Goal: Task Accomplishment & Management: Use online tool/utility

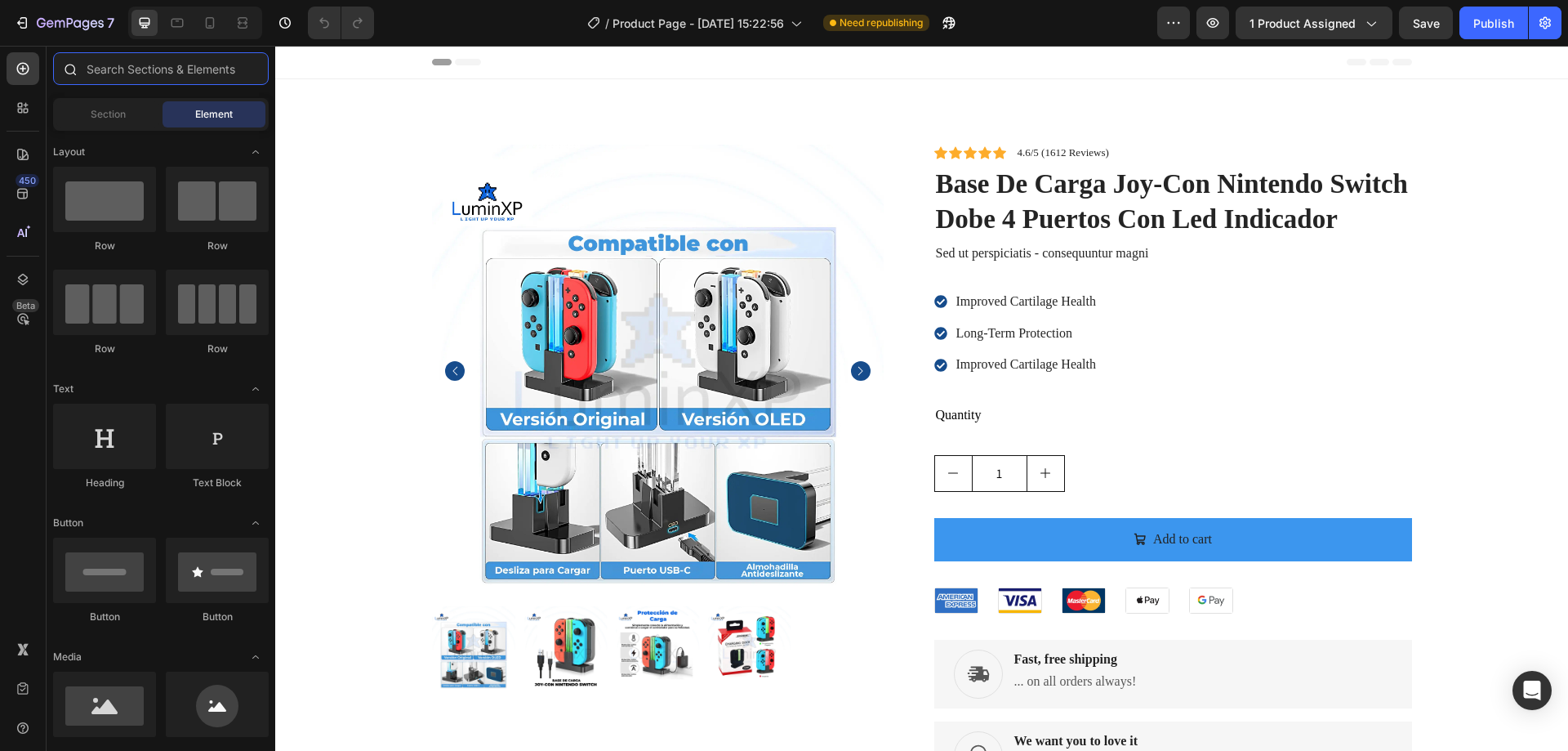
click at [147, 67] on input "text" at bounding box center [160, 69] width 216 height 33
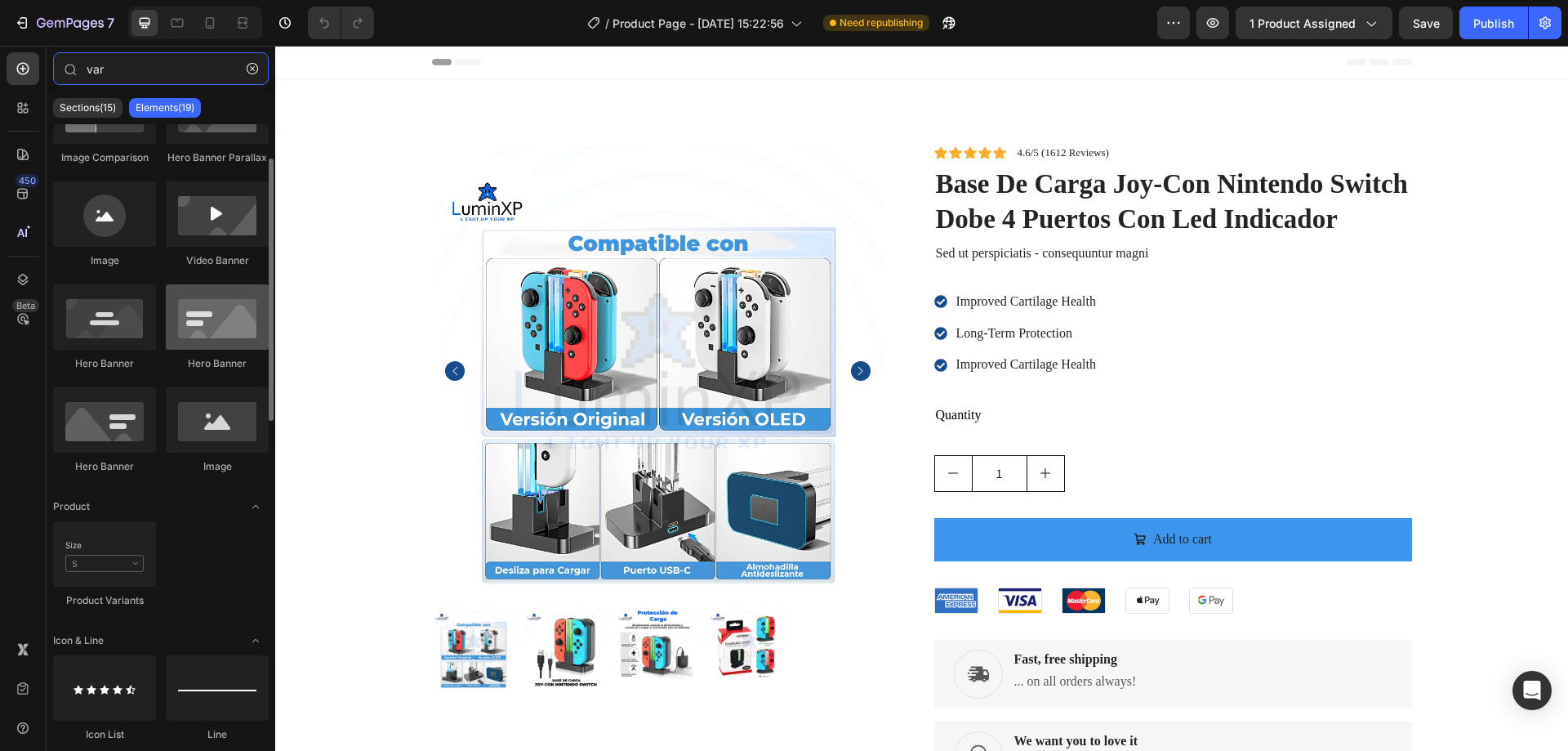
scroll to position [164, 0]
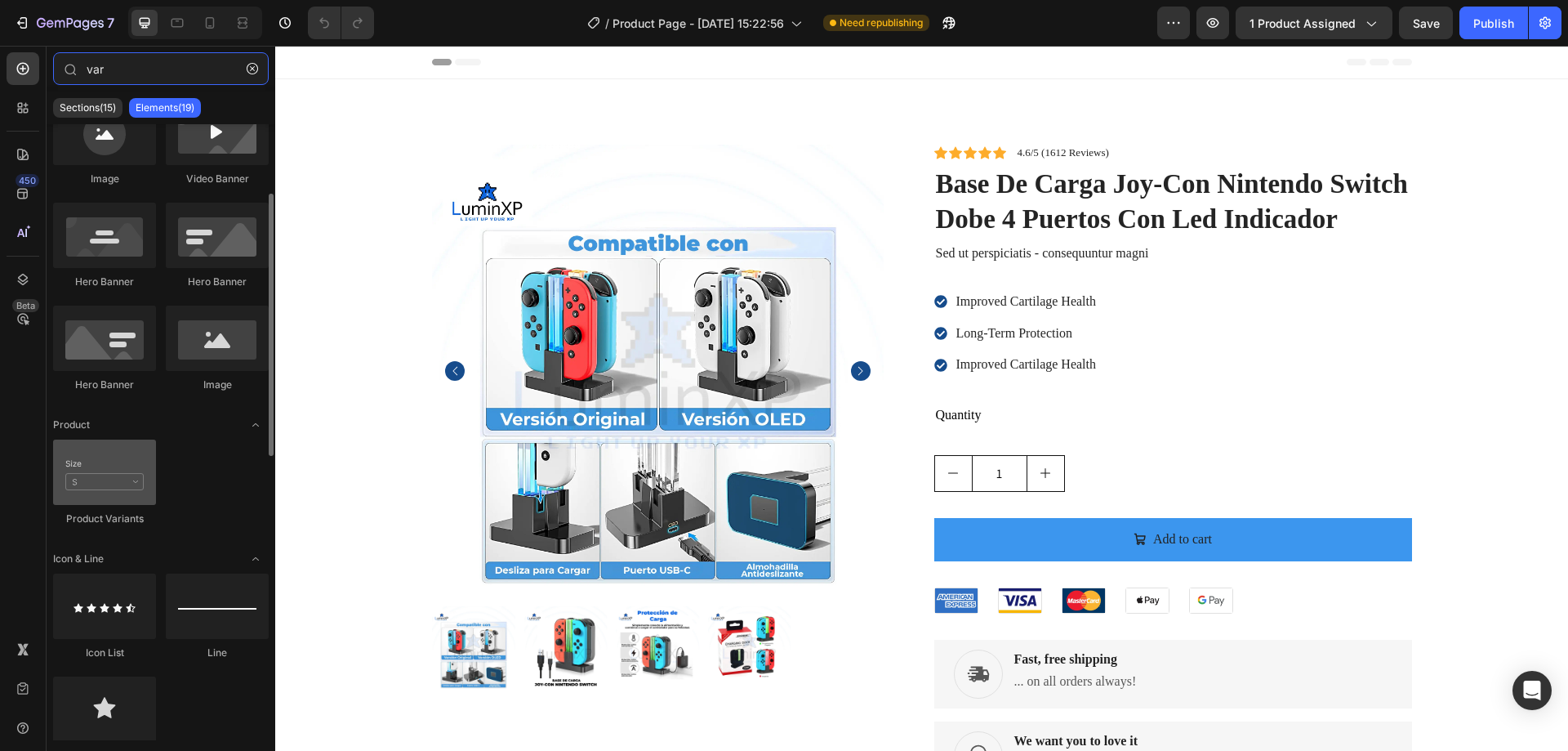
type input "var"
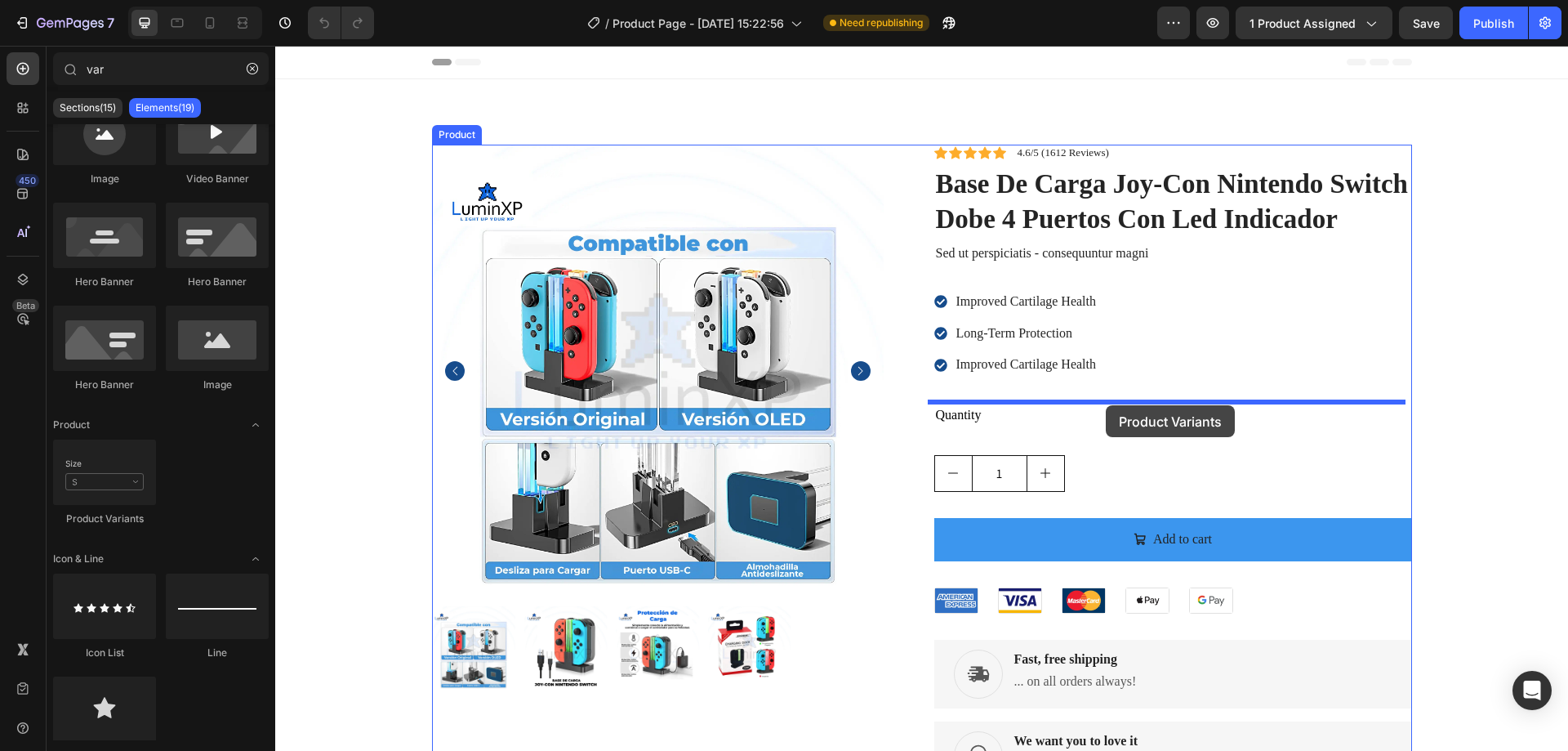
drag, startPoint x: 382, startPoint y: 531, endPoint x: 1106, endPoint y: 405, distance: 734.9
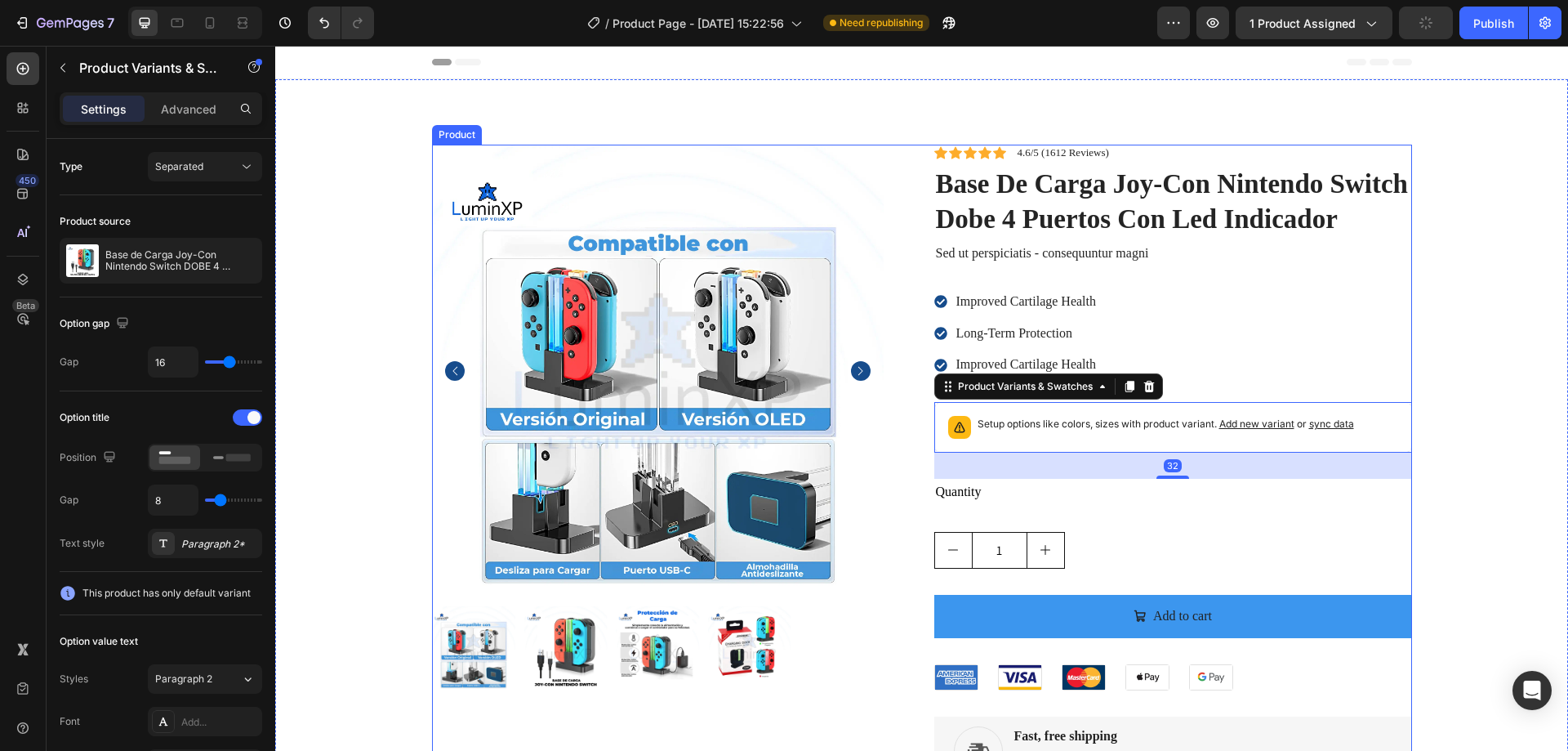
click at [914, 277] on div "Product Images Icon Icon Icon Icon Icon Icon List 4.6/5 (1612 Reviews) Text Blo…" at bounding box center [921, 543] width 980 height 798
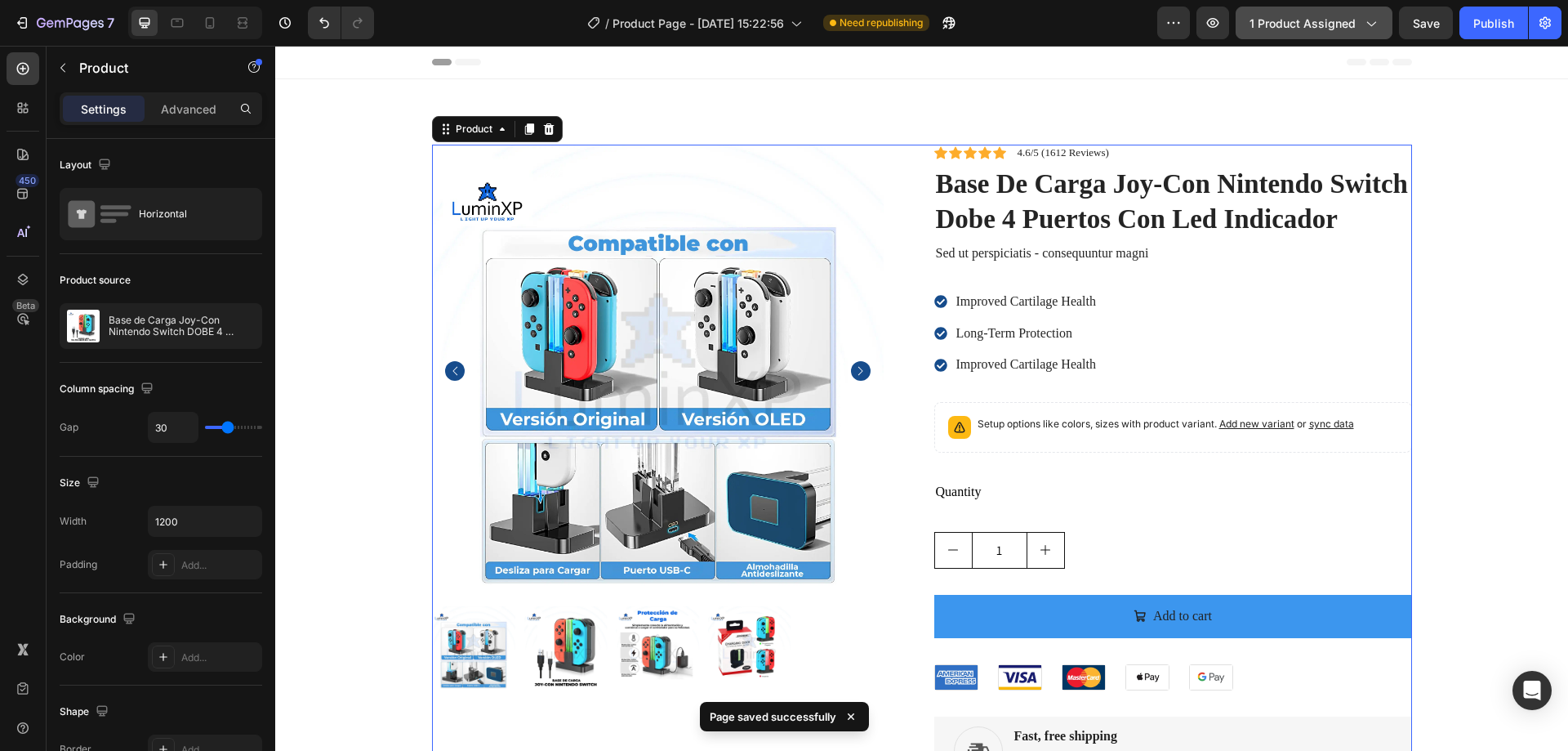
click at [1285, 25] on span "1 product assigned" at bounding box center [1303, 23] width 106 height 18
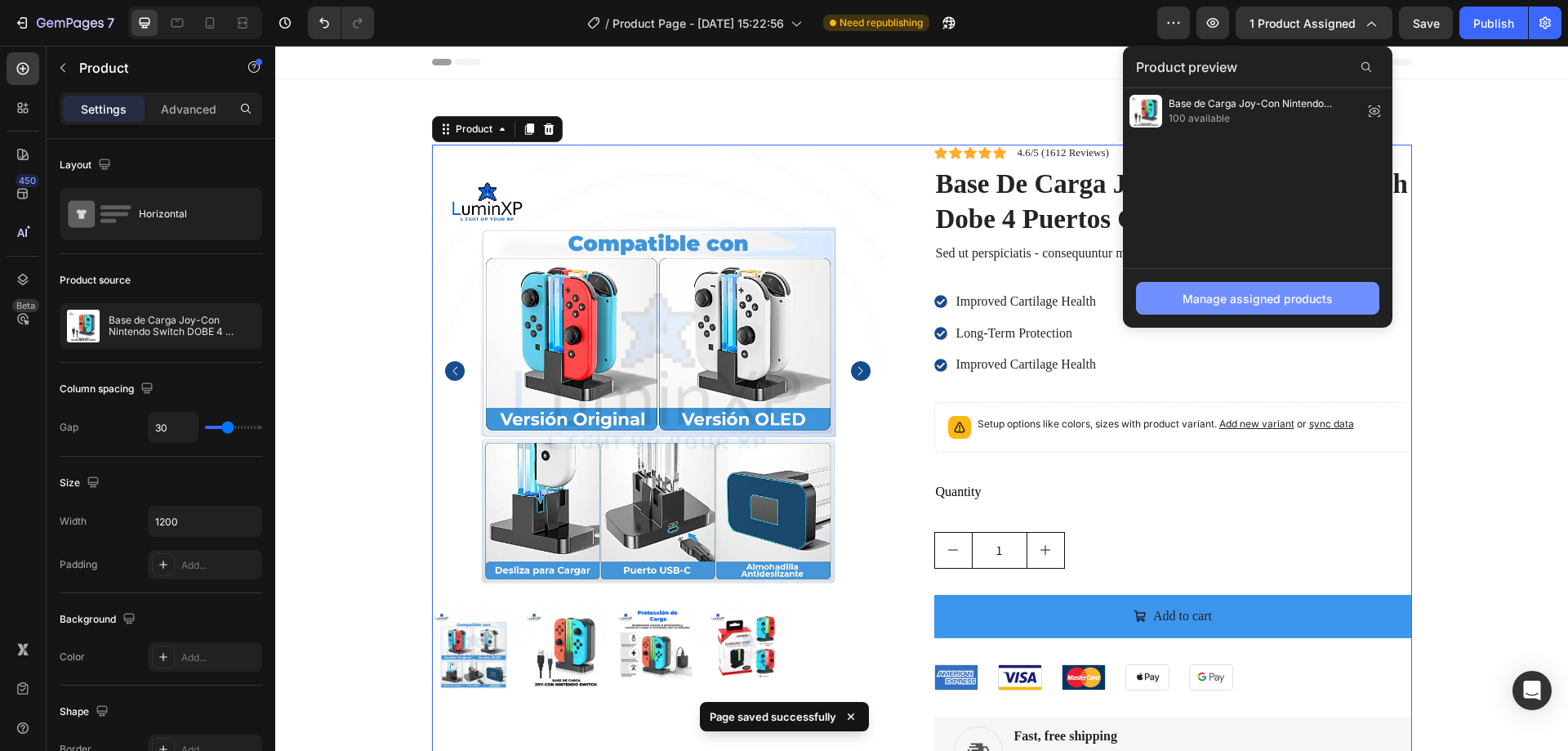
click at [1251, 302] on div "Manage assigned products" at bounding box center [1258, 298] width 150 height 18
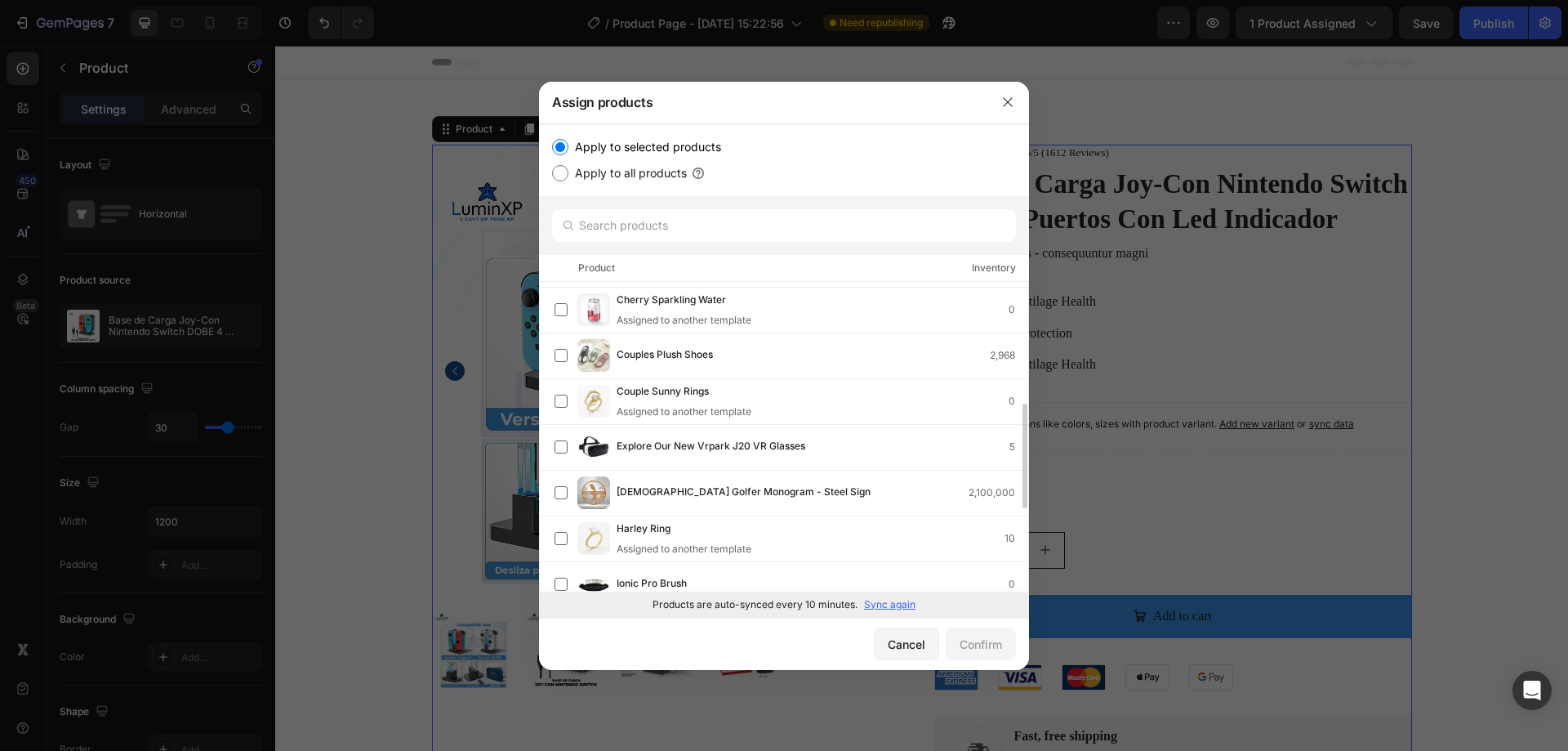
scroll to position [279, 0]
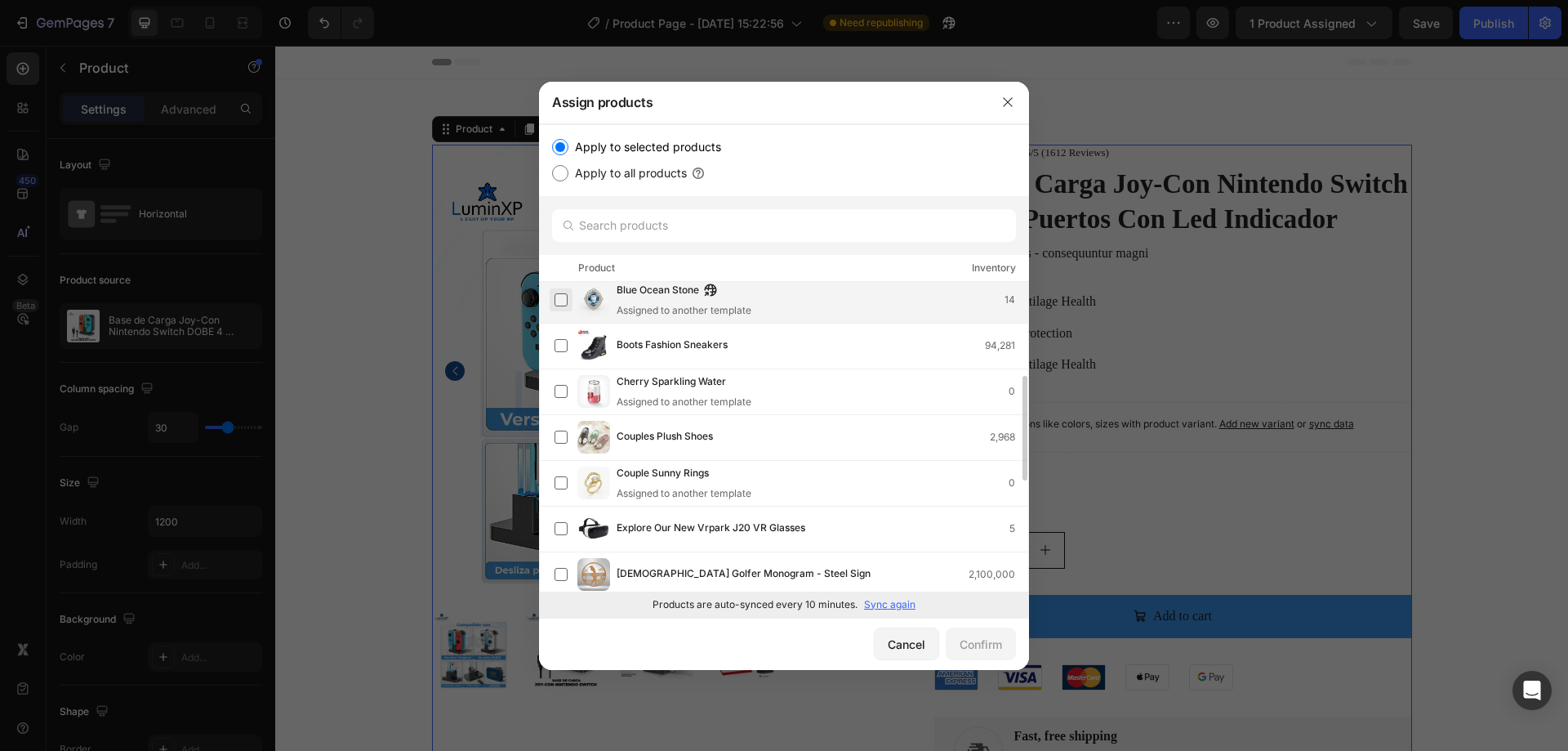
click at [564, 298] on label at bounding box center [561, 299] width 13 height 13
click at [970, 655] on button "Confirm" at bounding box center [981, 644] width 70 height 33
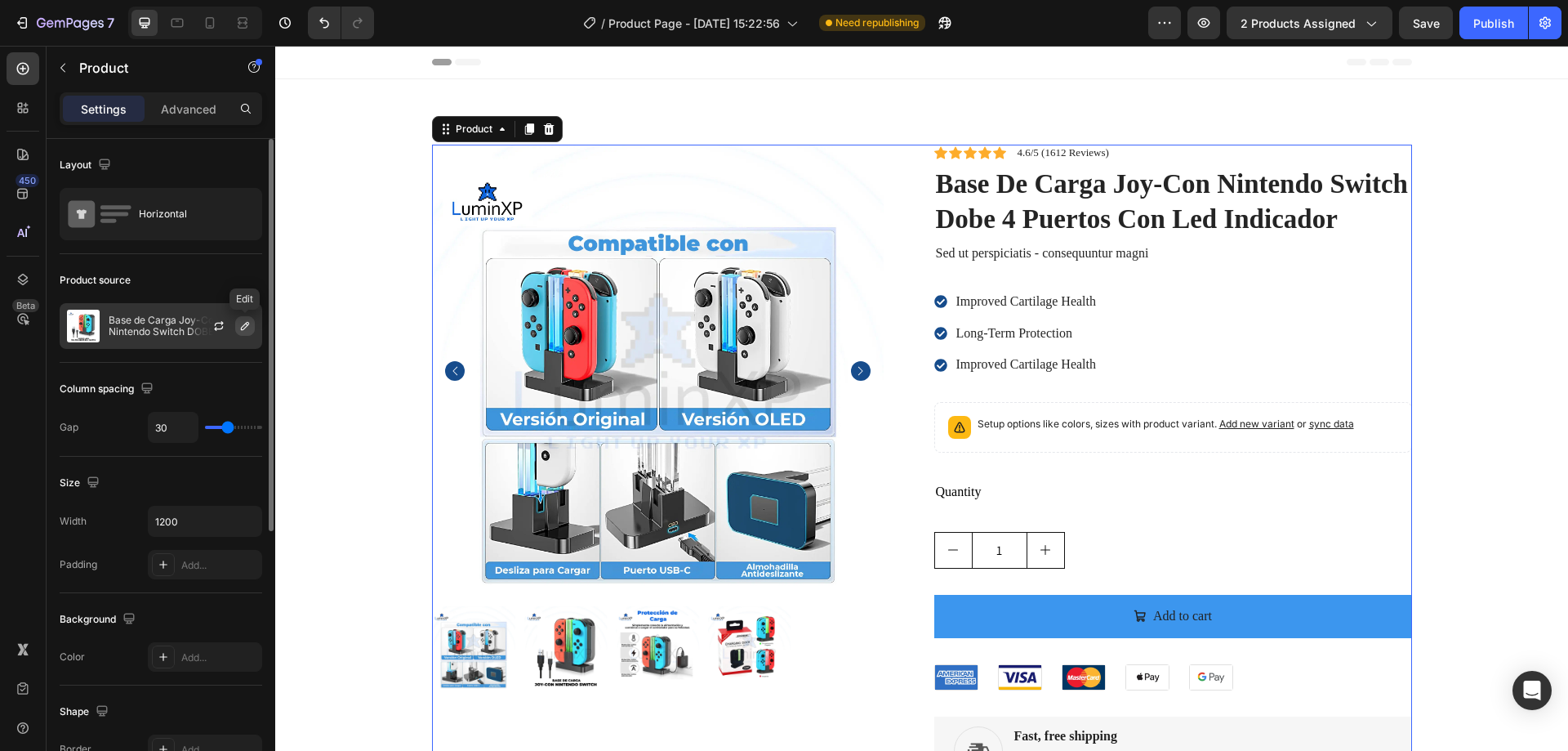
click at [236, 323] on button "button" at bounding box center [245, 326] width 20 height 20
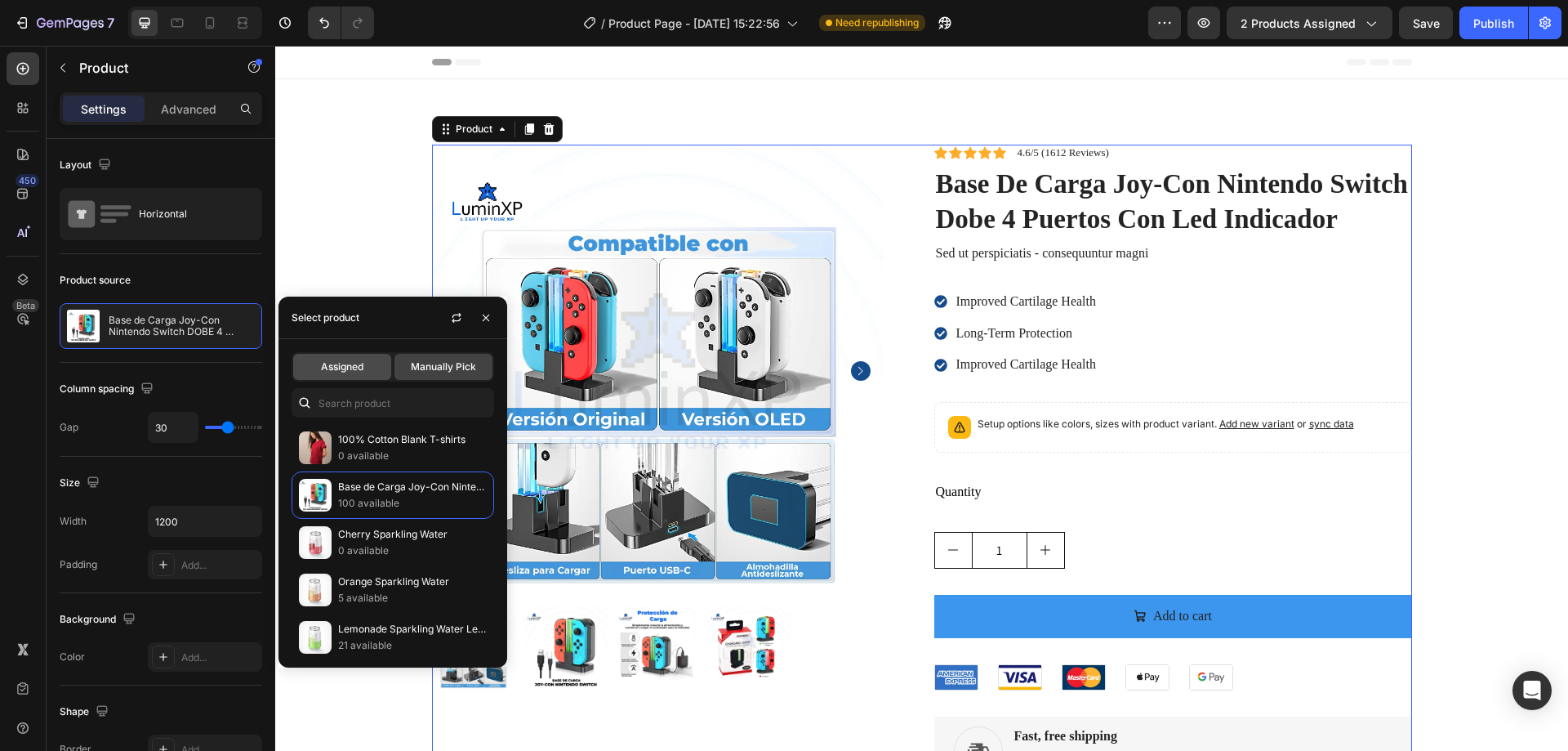
click at [344, 368] on span "Assigned" at bounding box center [342, 367] width 43 height 15
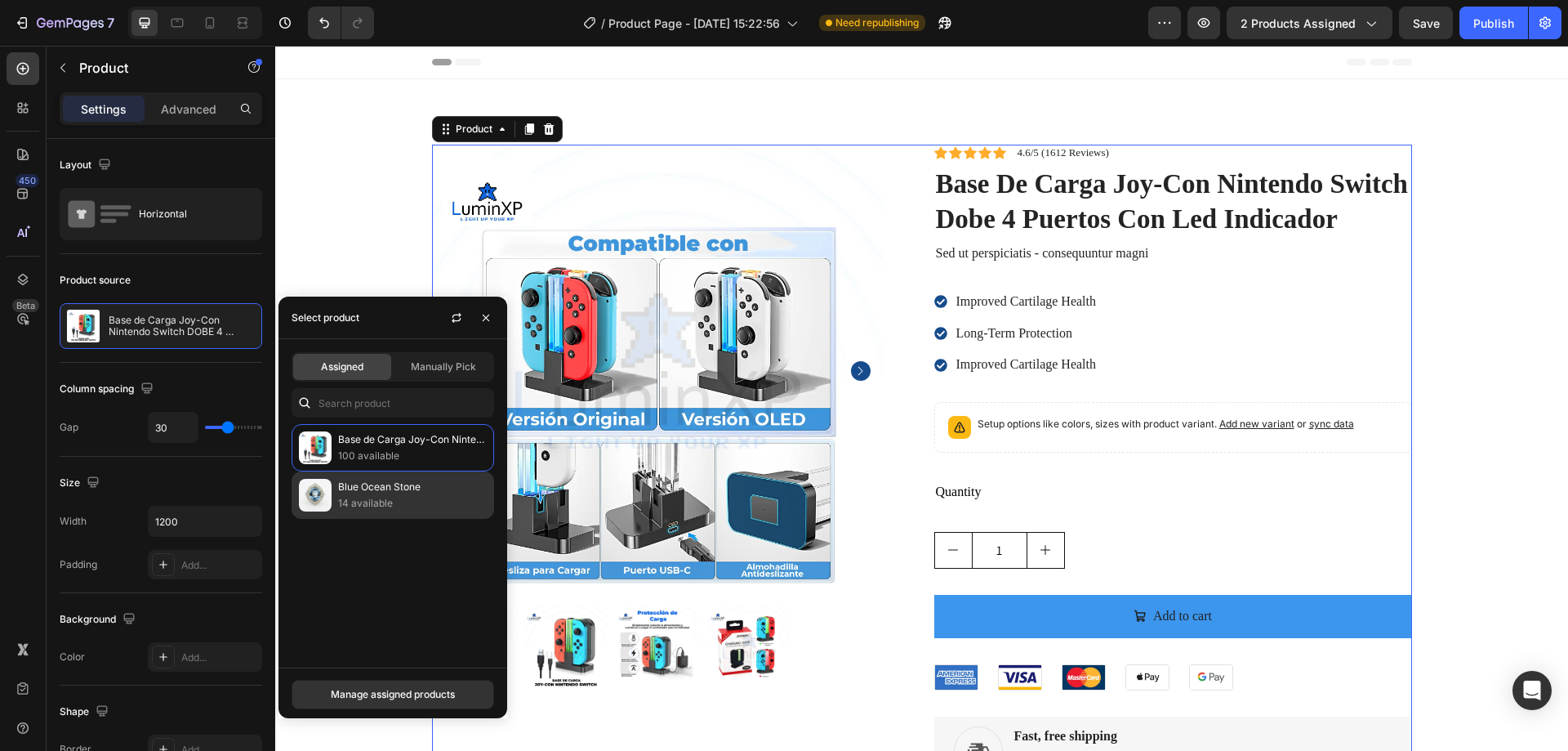
click at [365, 486] on p "Blue Ocean Stone" at bounding box center [412, 487] width 148 height 17
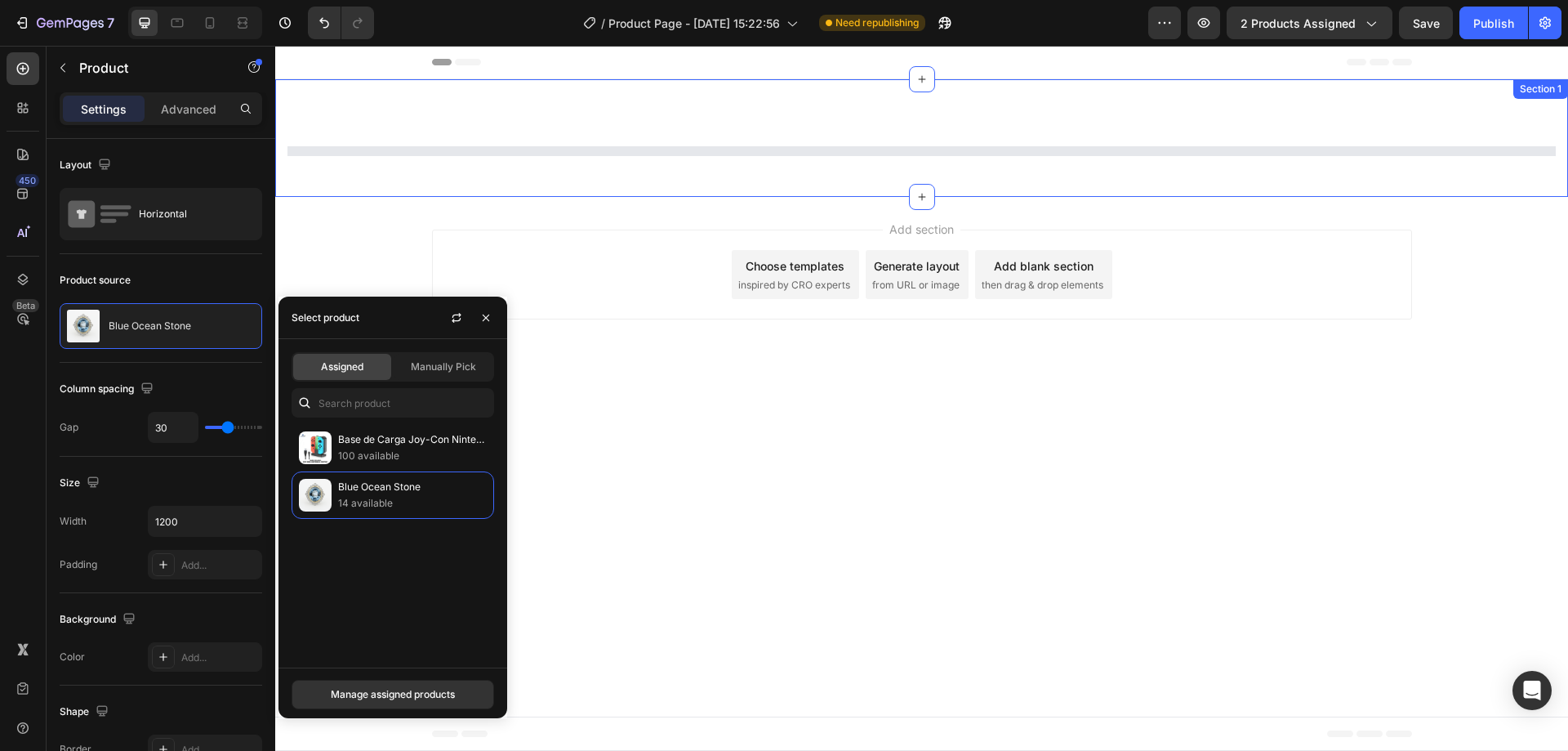
select select "M"
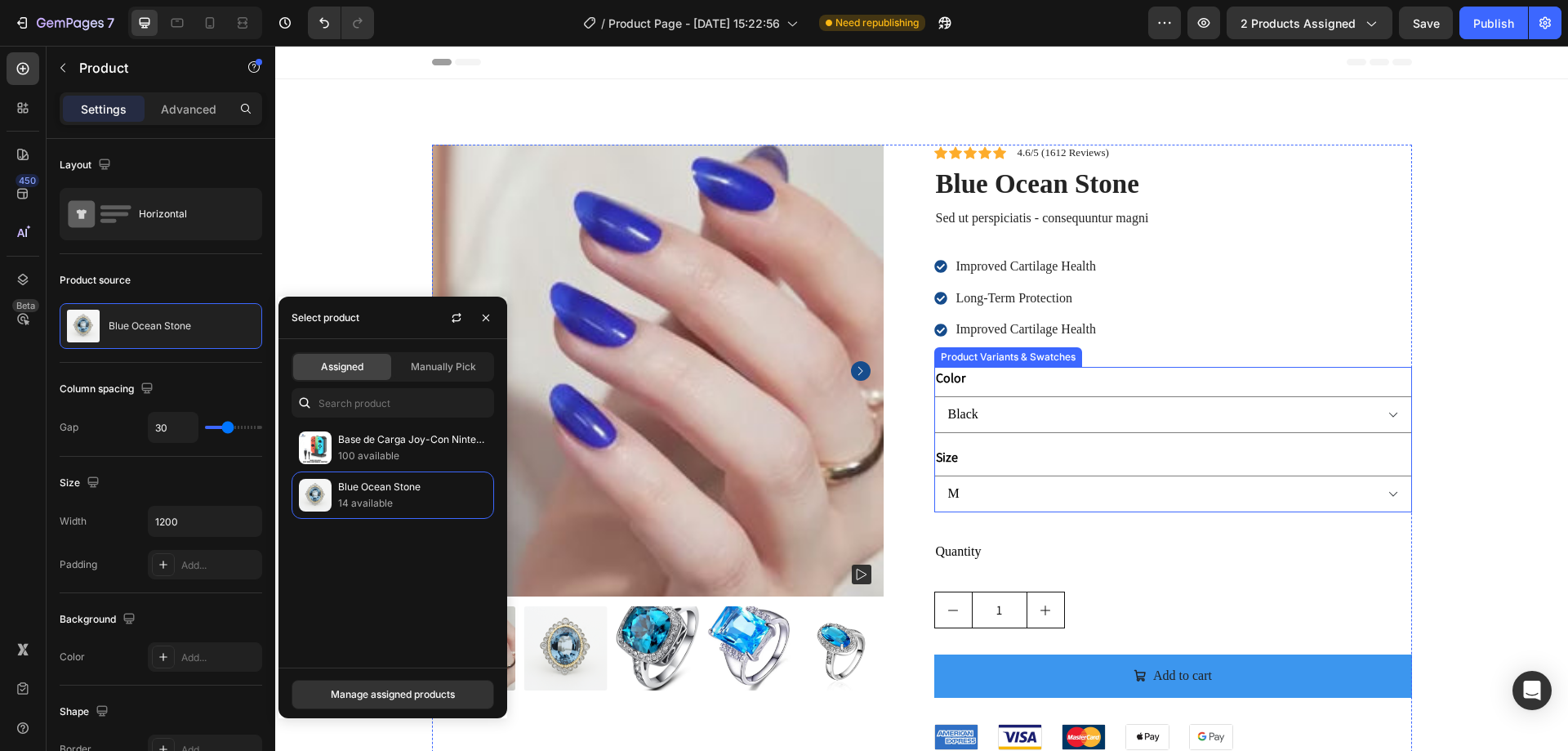
click at [978, 381] on div "Color Black White Red Blue Green" at bounding box center [1173, 400] width 478 height 66
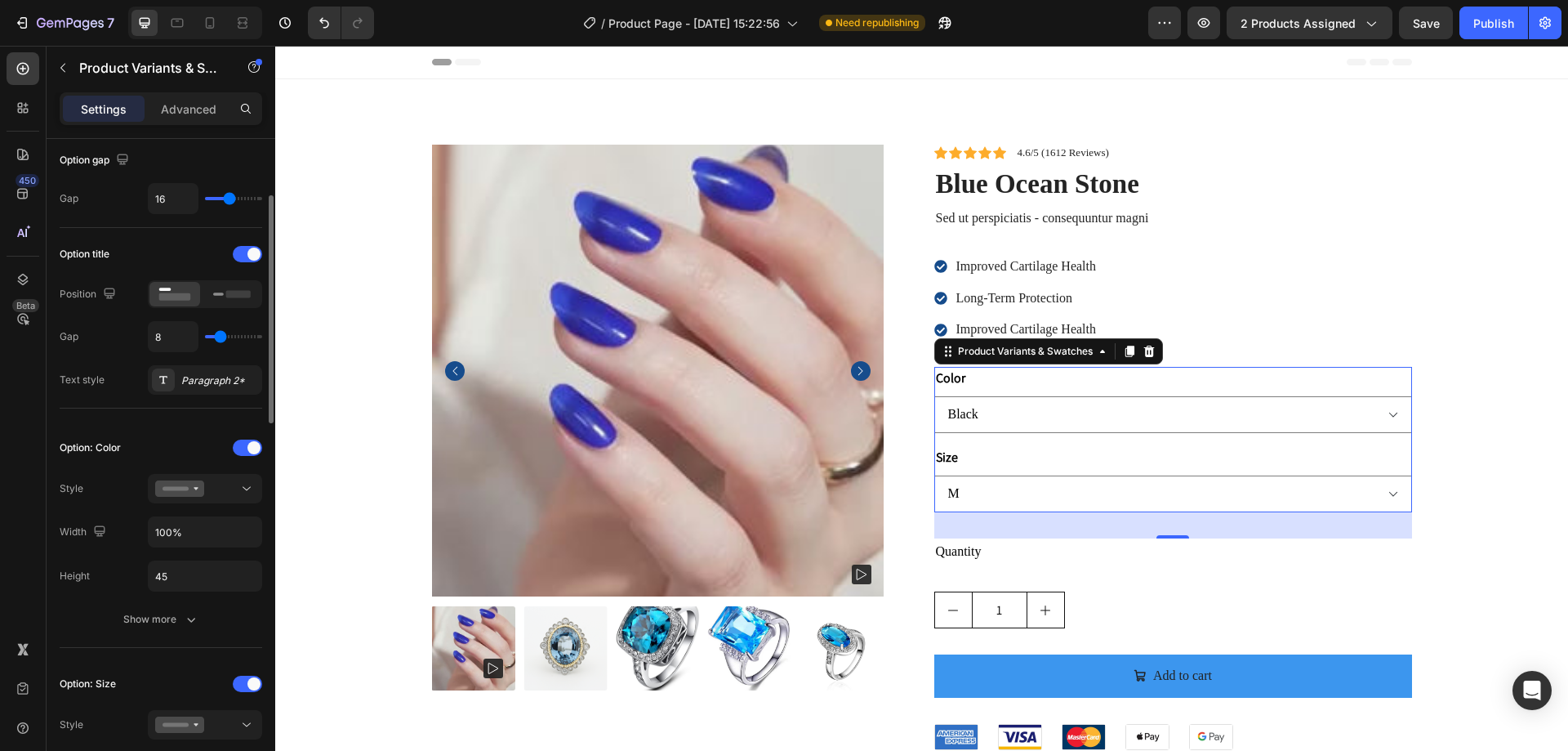
scroll to position [327, 0]
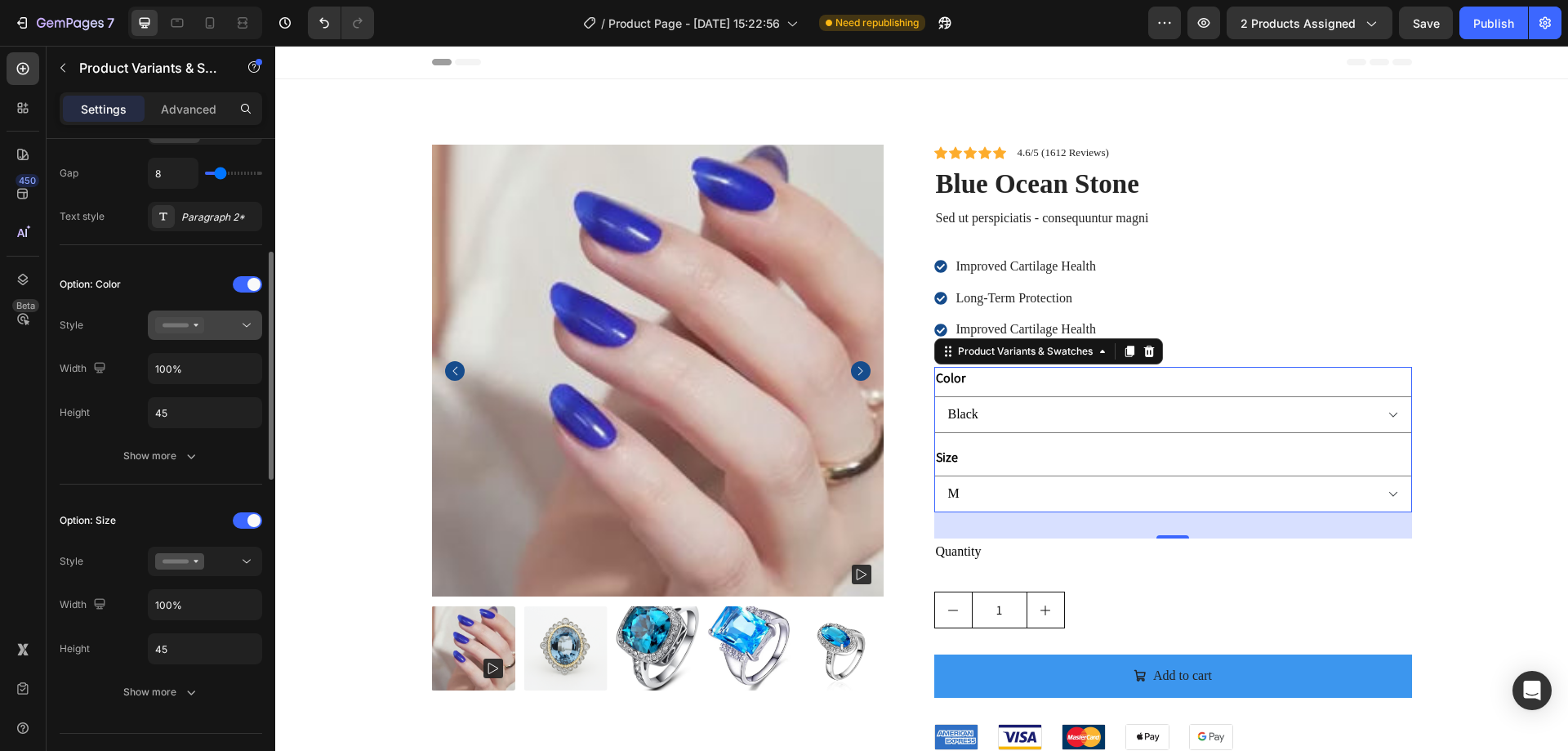
click at [164, 335] on button at bounding box center [205, 325] width 114 height 29
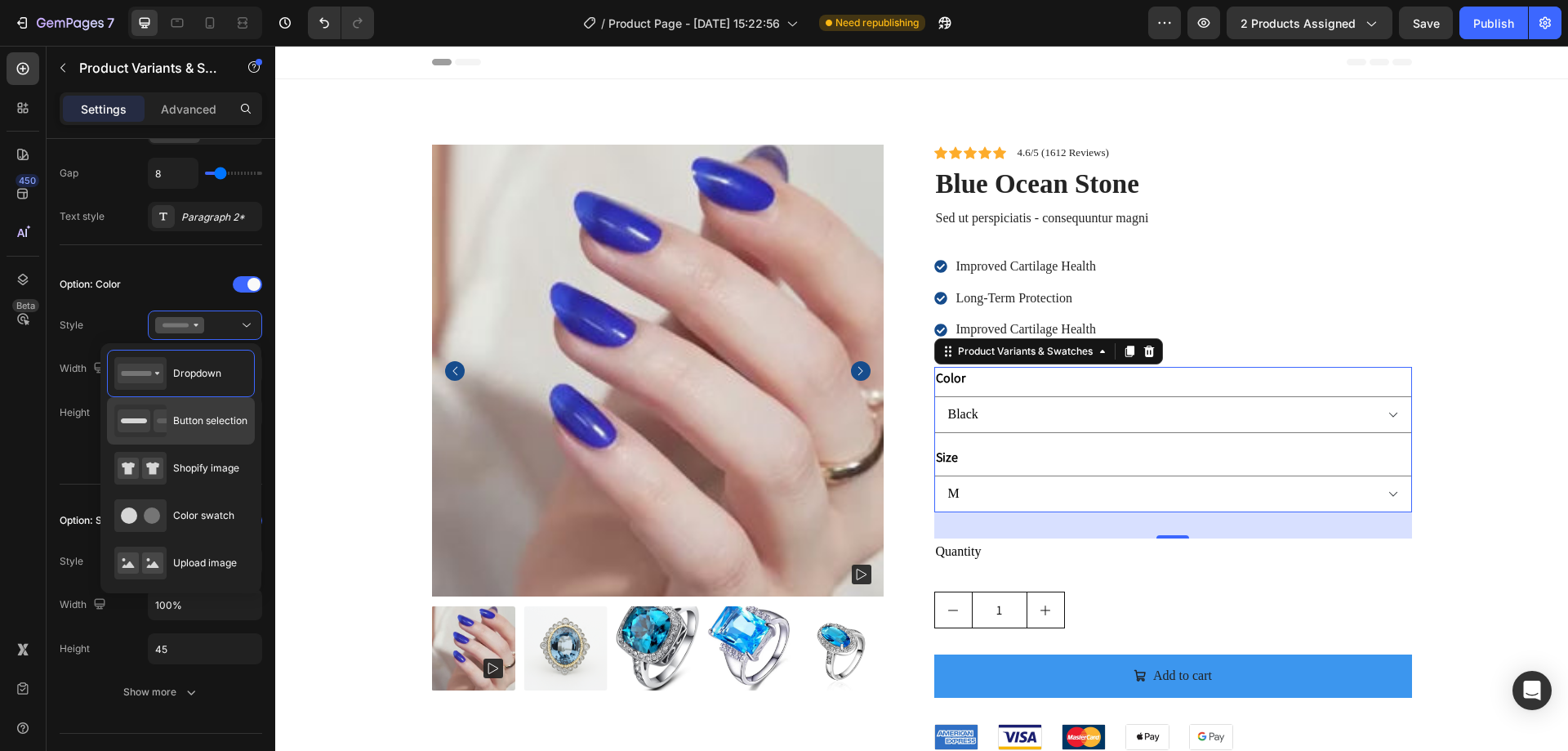
click at [185, 415] on span "Button selection" at bounding box center [211, 420] width 74 height 15
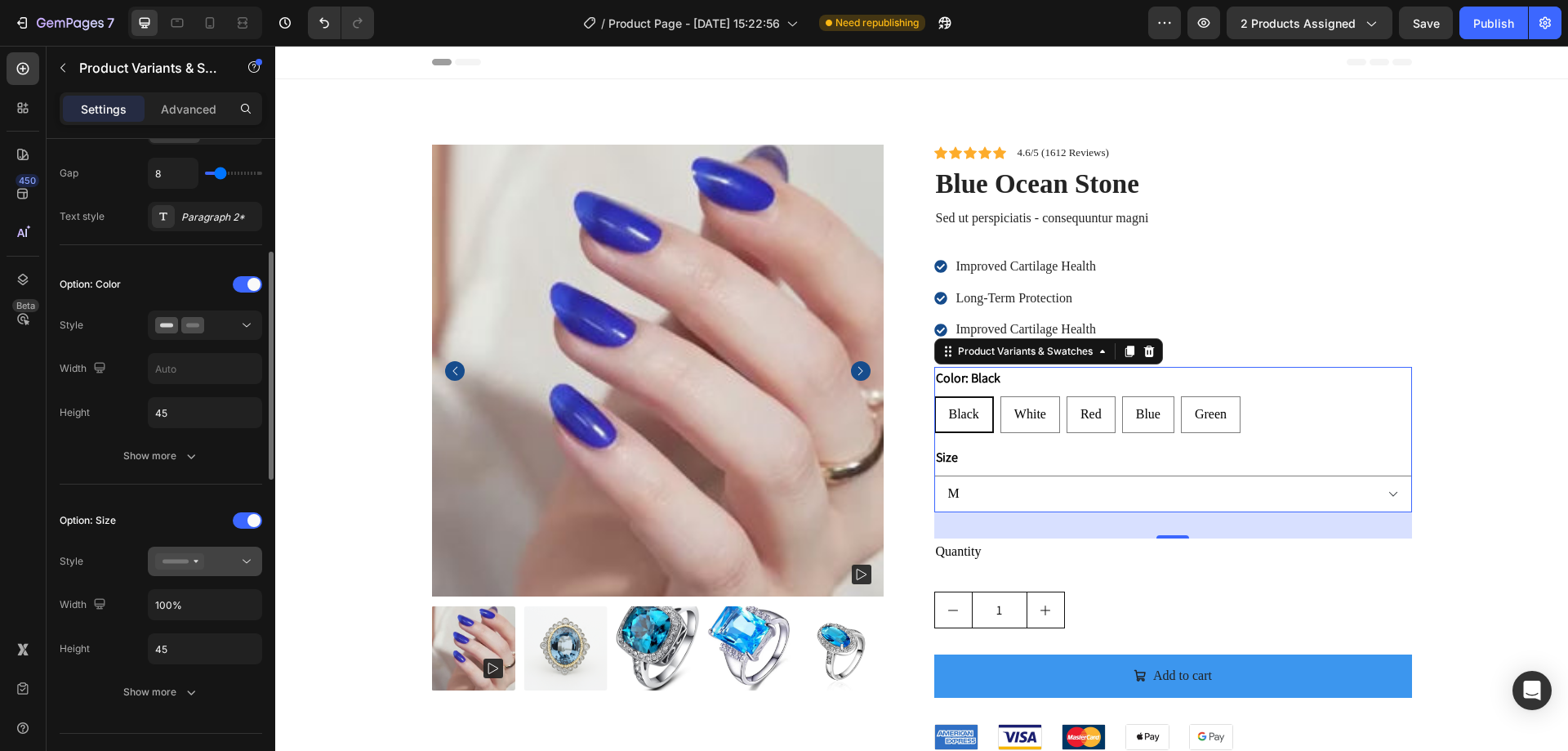
click at [194, 567] on icon at bounding box center [179, 561] width 49 height 17
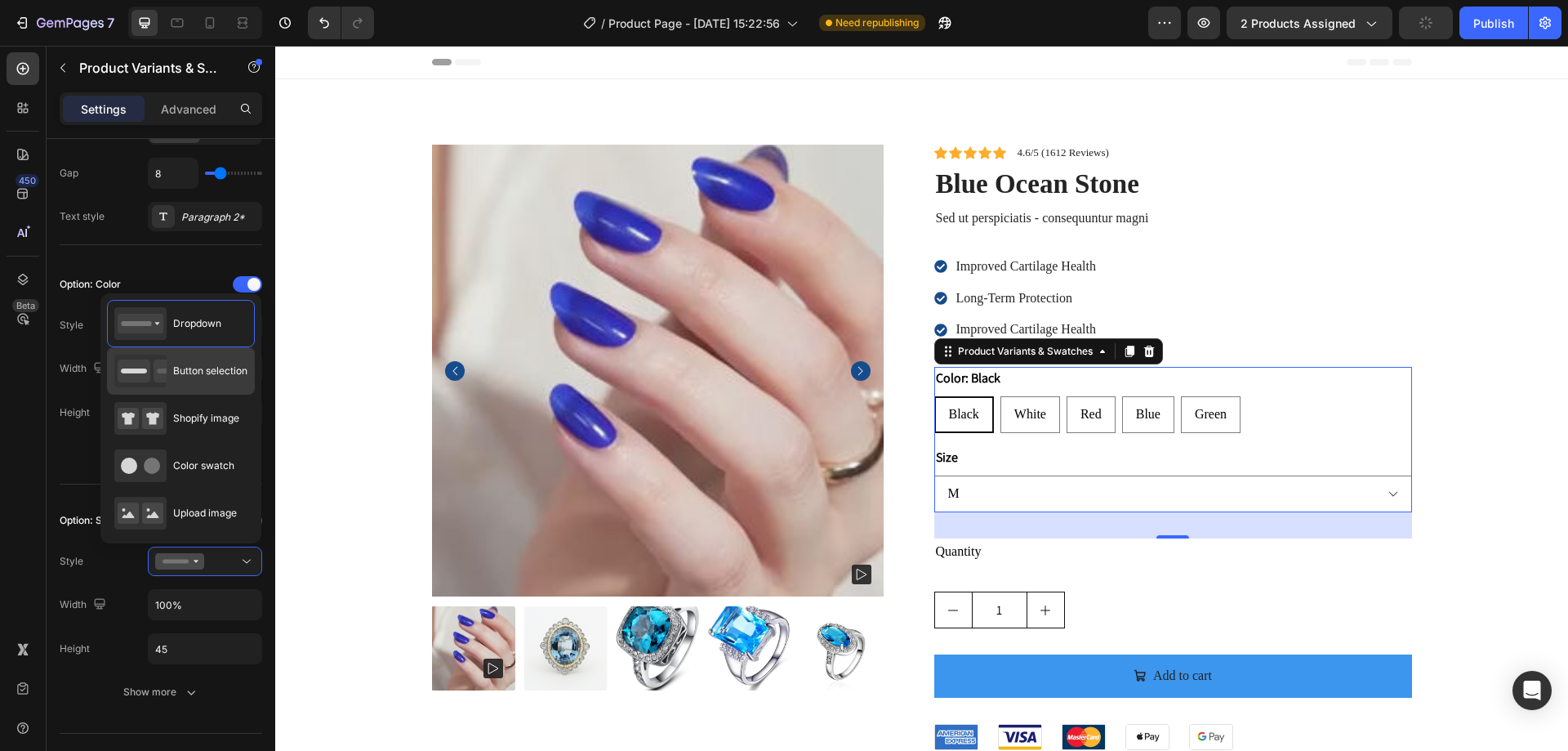
click at [194, 375] on span "Button selection" at bounding box center [211, 371] width 74 height 15
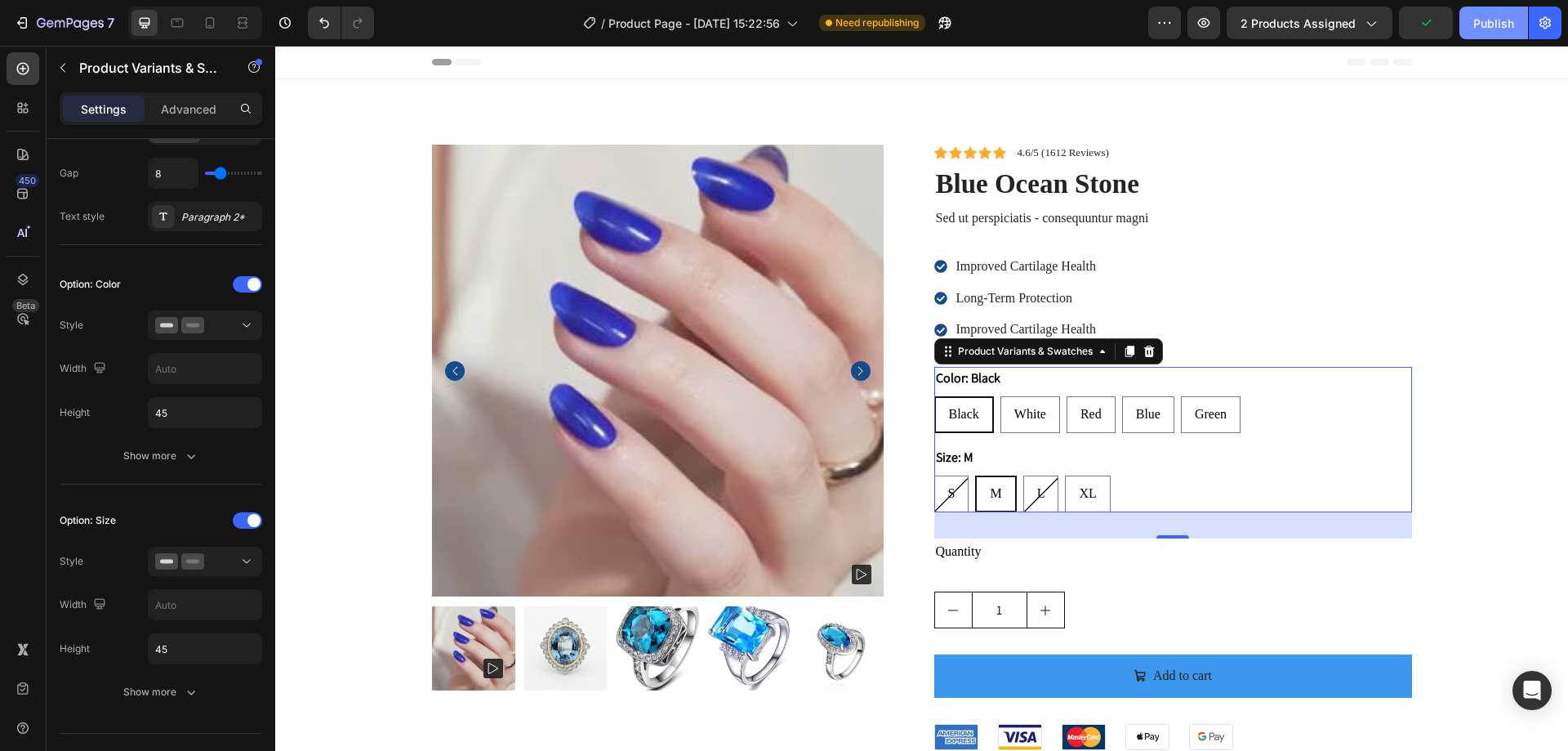
click at [1497, 20] on div "Publish" at bounding box center [1494, 23] width 41 height 18
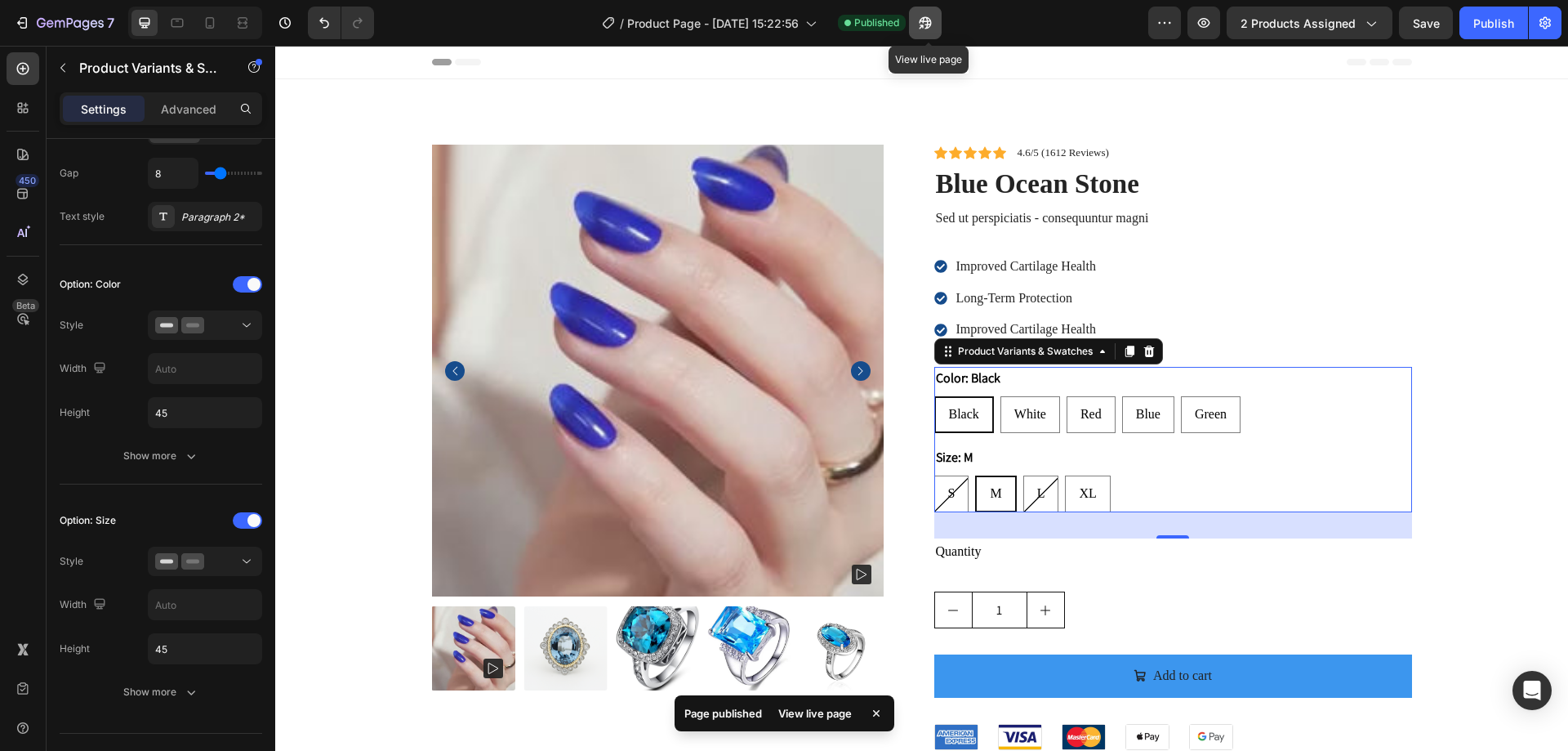
click at [929, 23] on icon "button" at bounding box center [925, 22] width 17 height 17
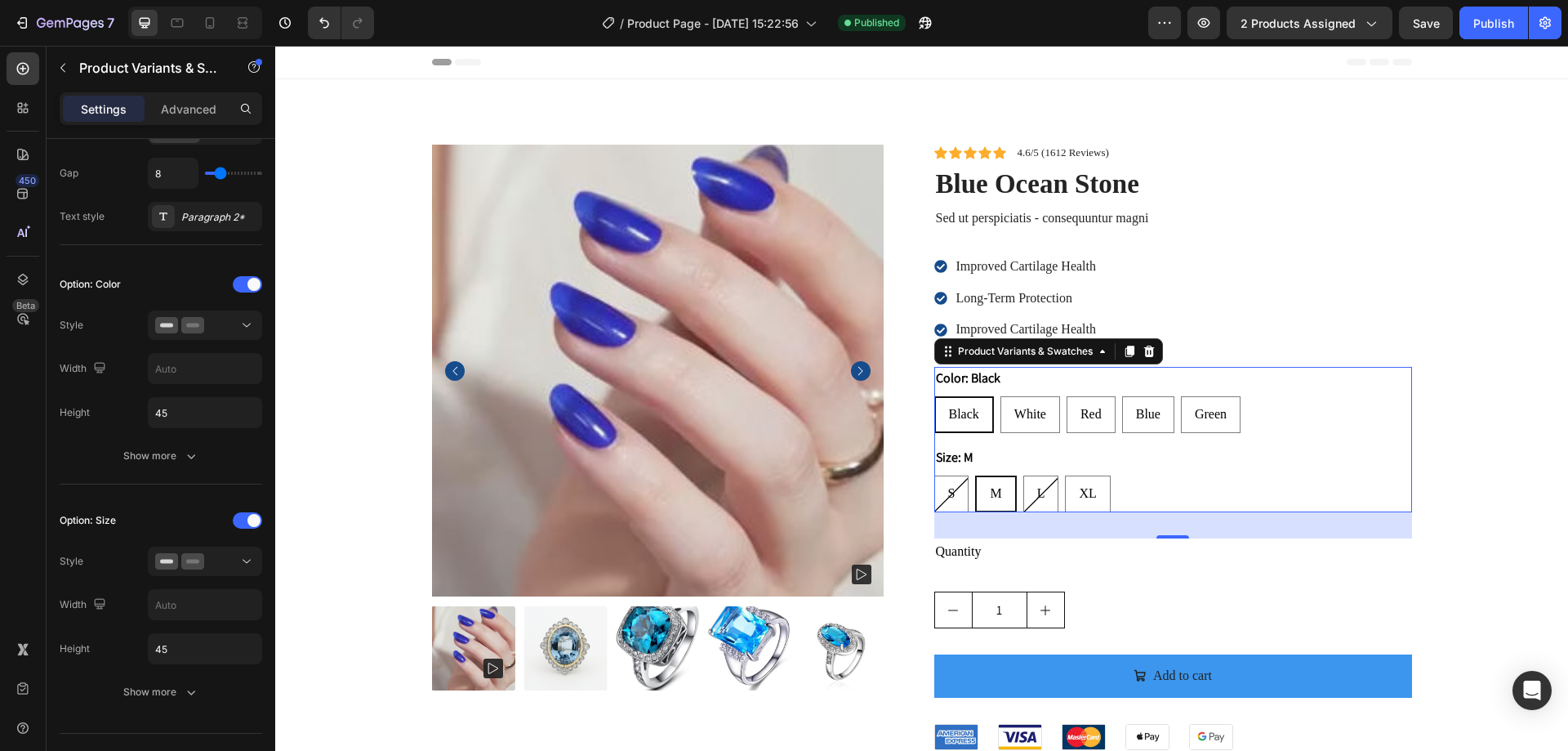
click at [1180, 477] on div "S S S M M M L L L XL XL XL" at bounding box center [1173, 494] width 478 height 37
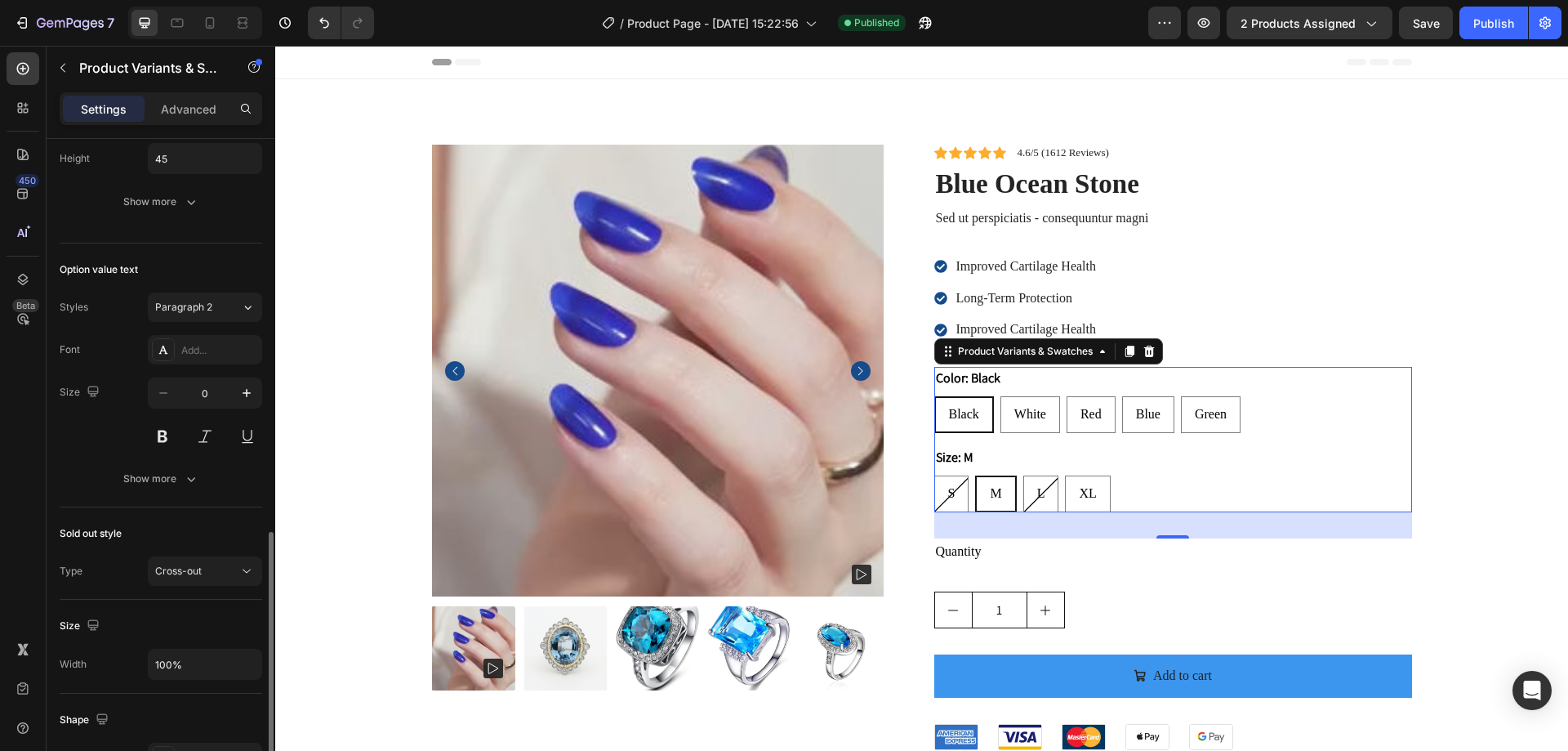
scroll to position [980, 0]
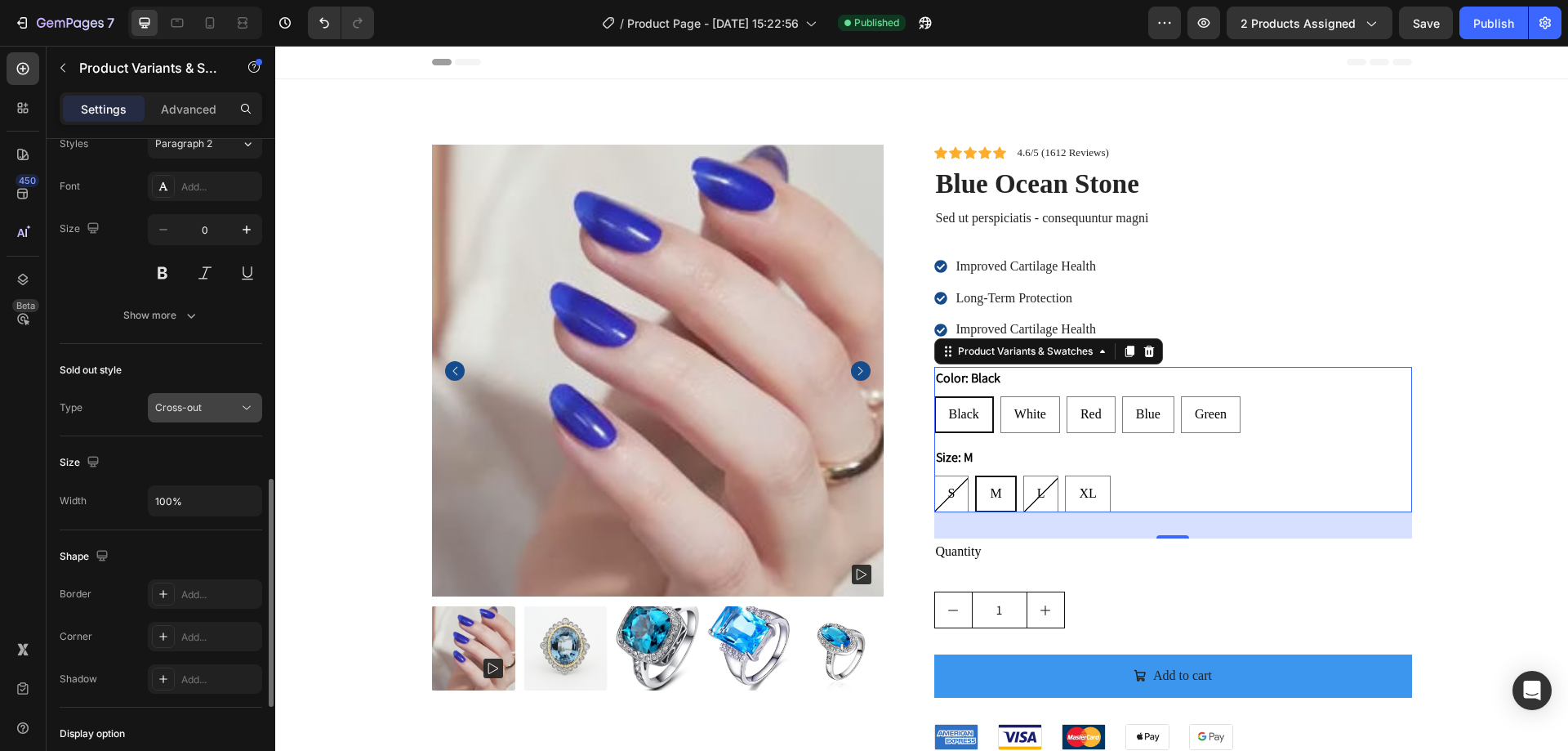
click at [189, 399] on button "Cross-out" at bounding box center [205, 408] width 114 height 29
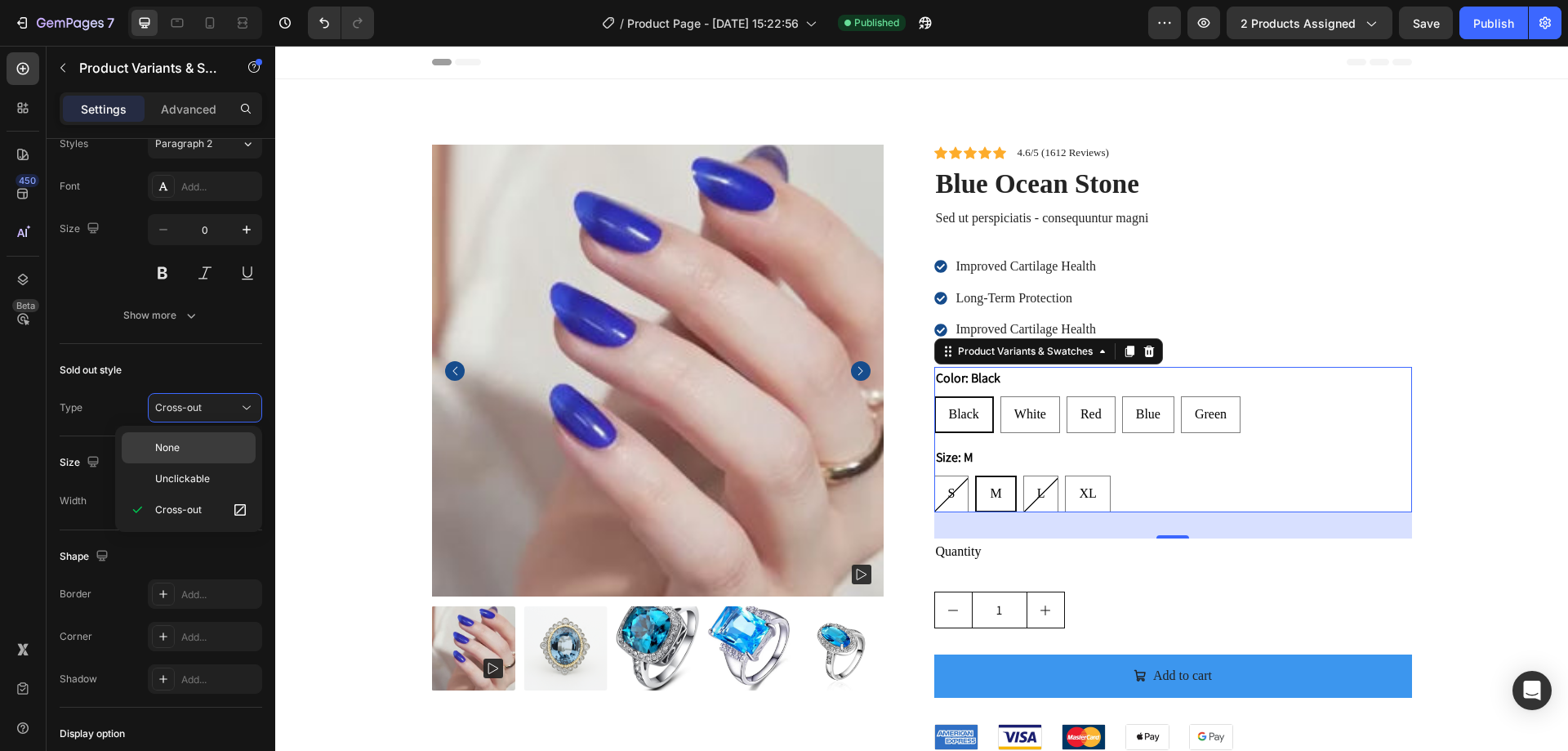
click at [176, 450] on span "None" at bounding box center [167, 447] width 24 height 15
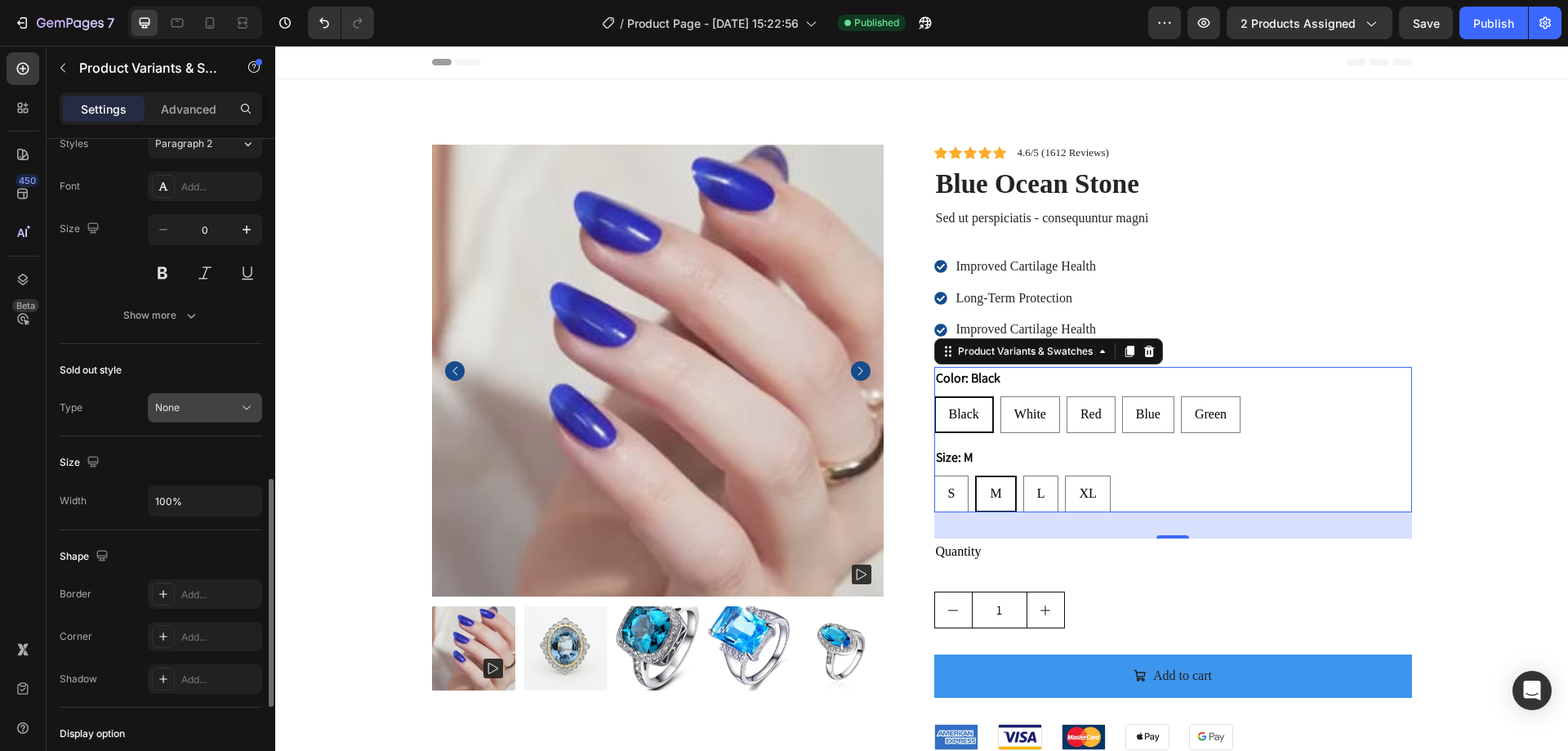
click at [178, 406] on span "None" at bounding box center [167, 407] width 24 height 13
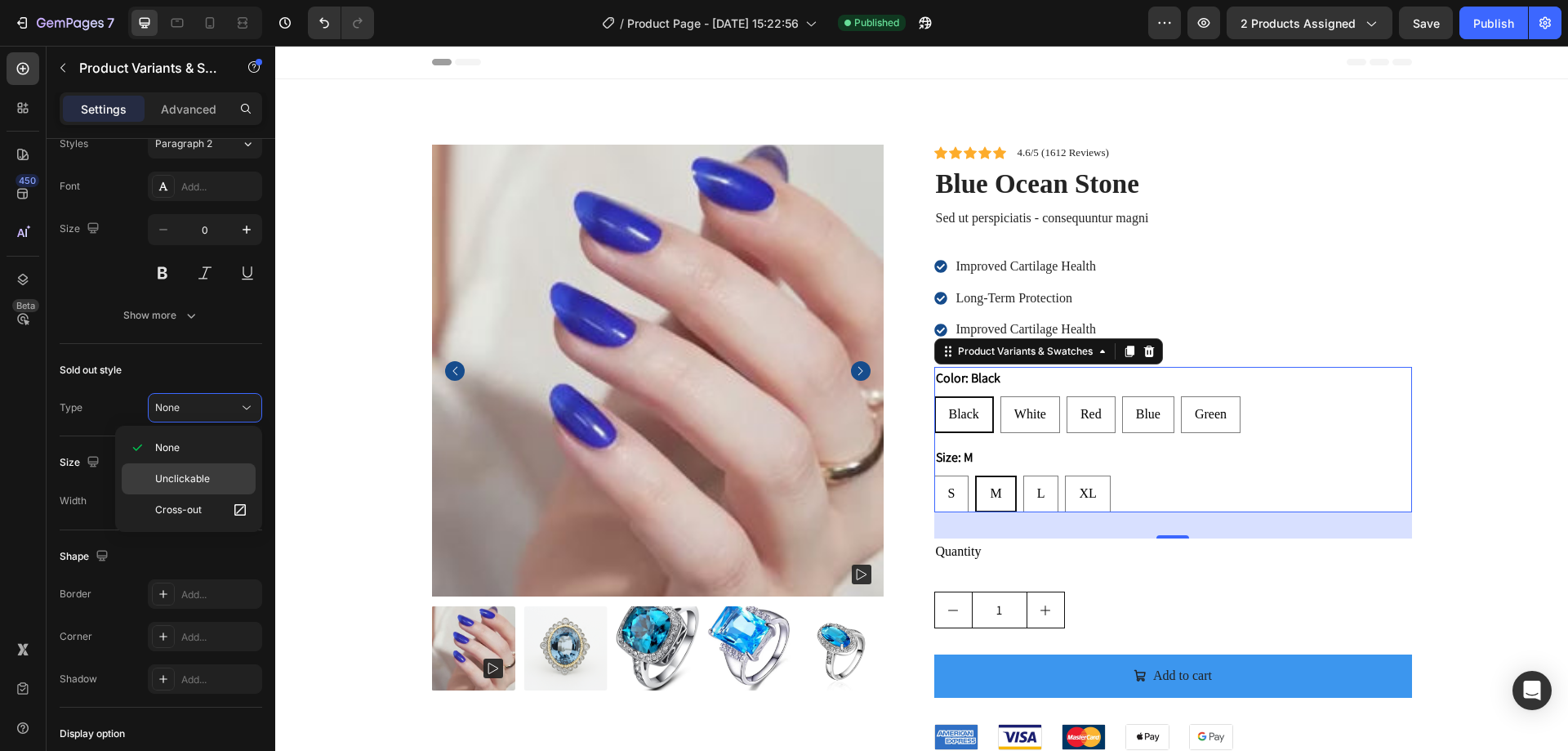
click at [190, 480] on span "Unclickable" at bounding box center [182, 478] width 55 height 15
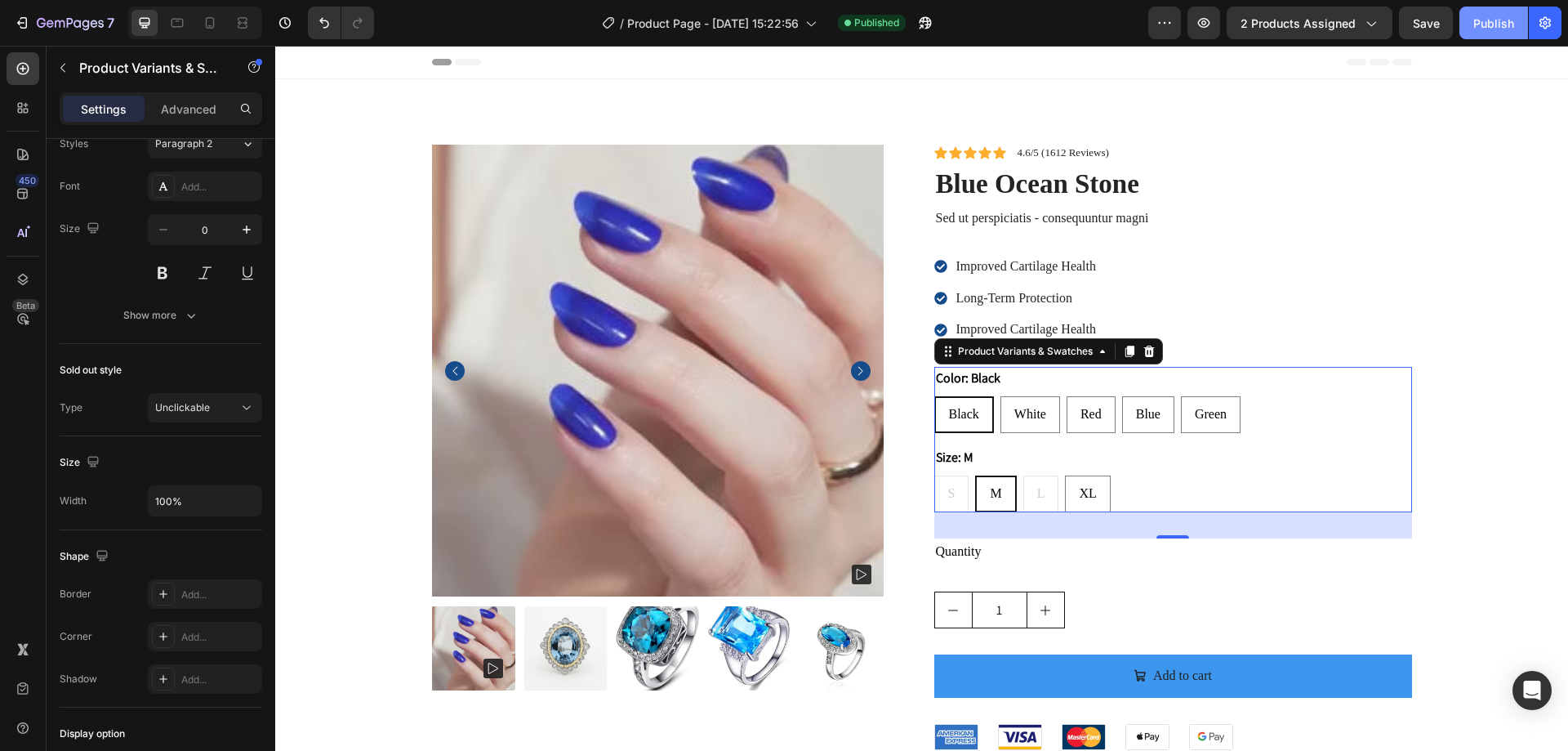
click at [1484, 25] on div "Publish" at bounding box center [1494, 23] width 41 height 18
